Goal: Information Seeking & Learning: Learn about a topic

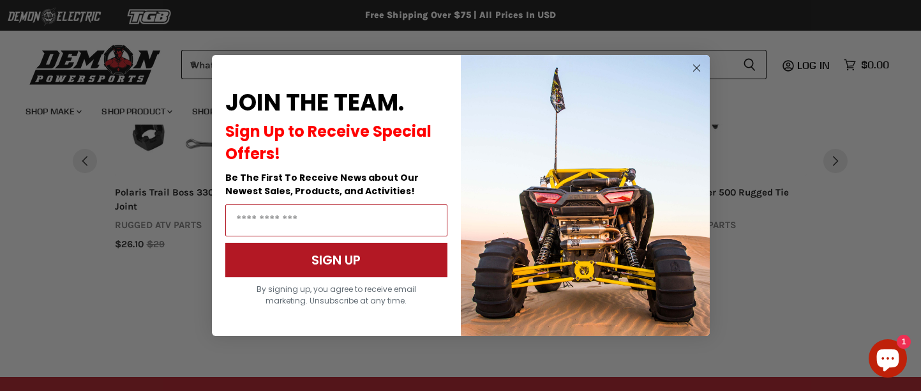
scroll to position [1436, 0]
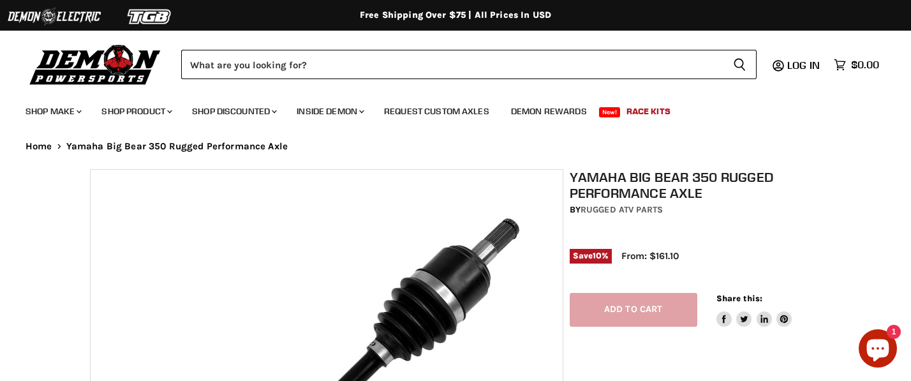
select select "******"
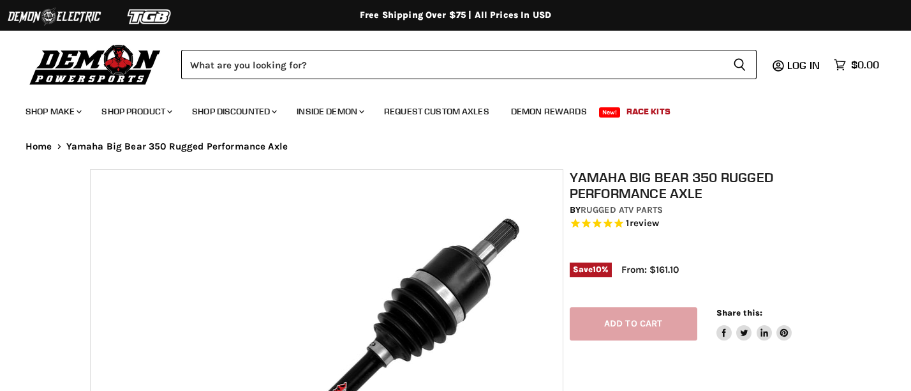
select select "******"
